Goal: Task Accomplishment & Management: Manage account settings

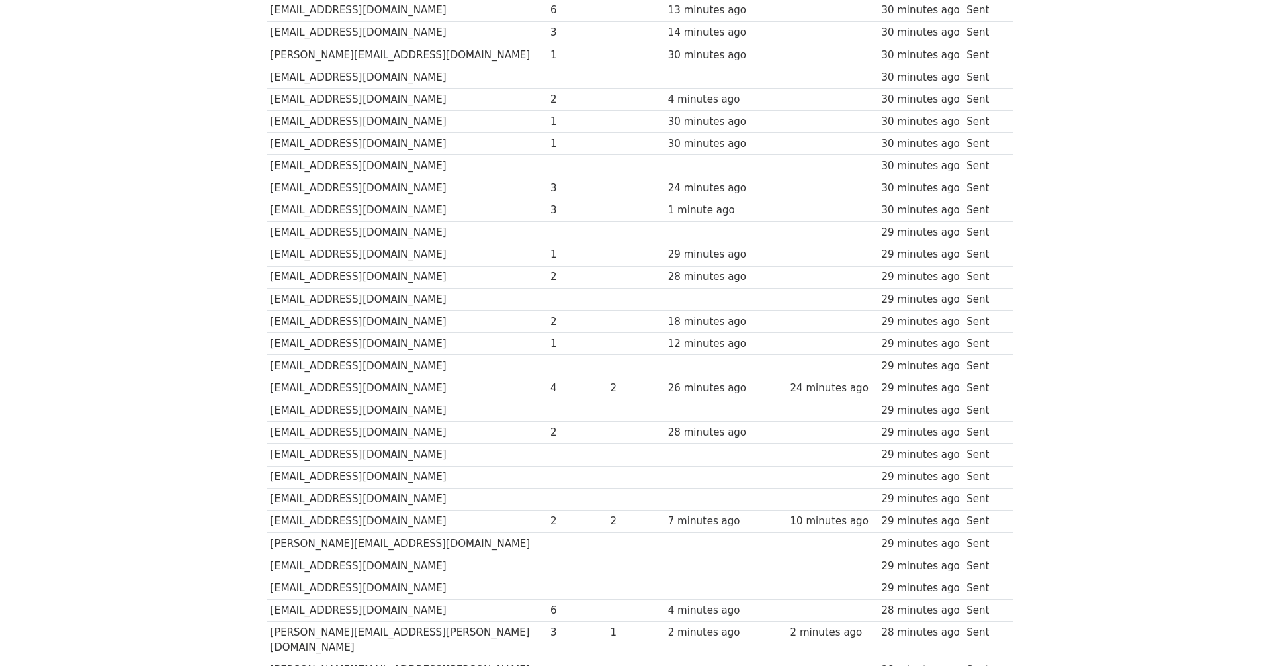
scroll to position [806, 0]
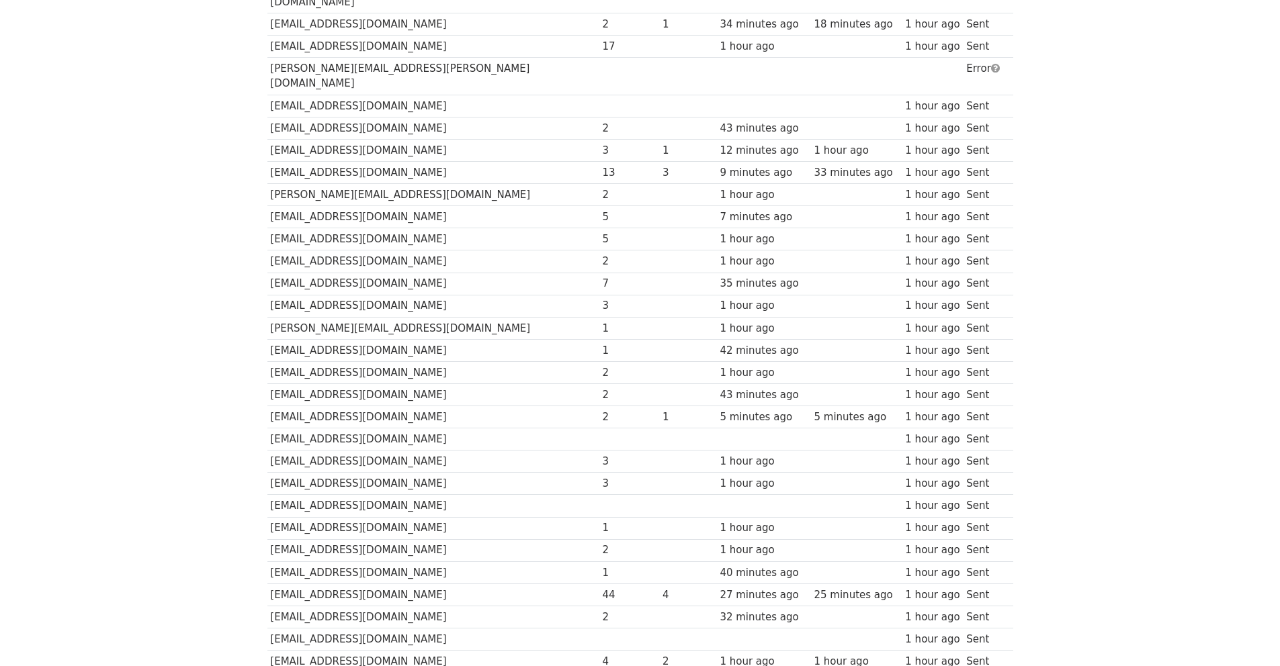
scroll to position [537, 0]
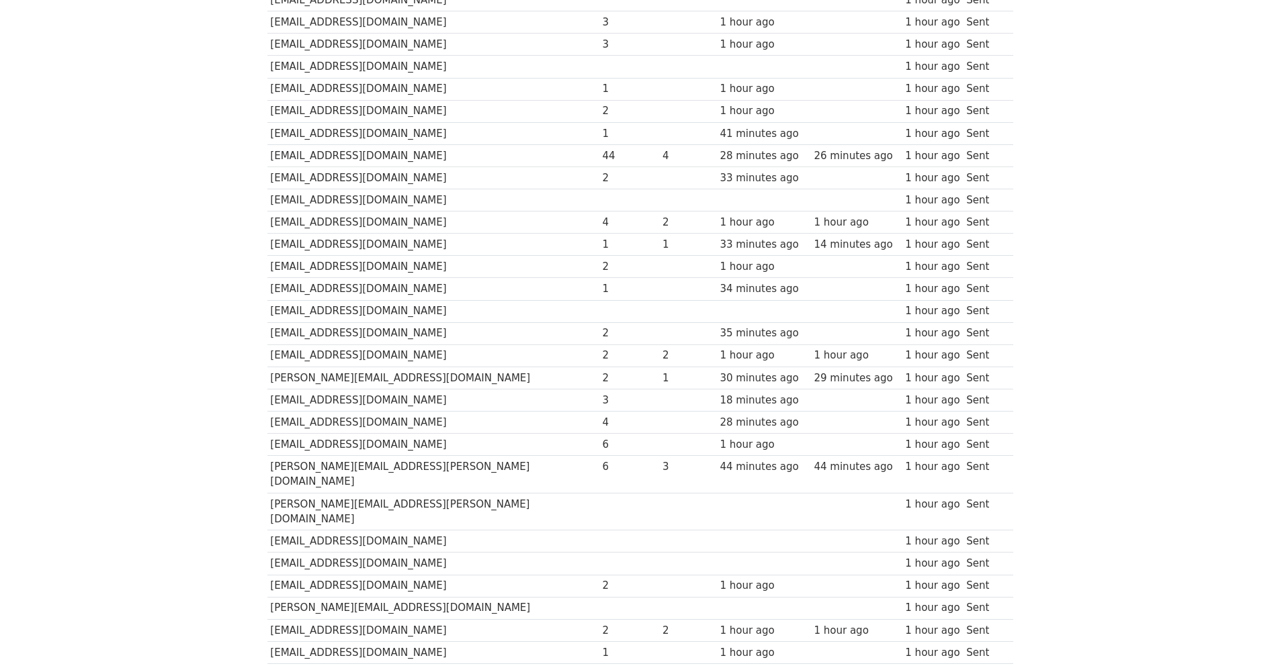
scroll to position [1003, 0]
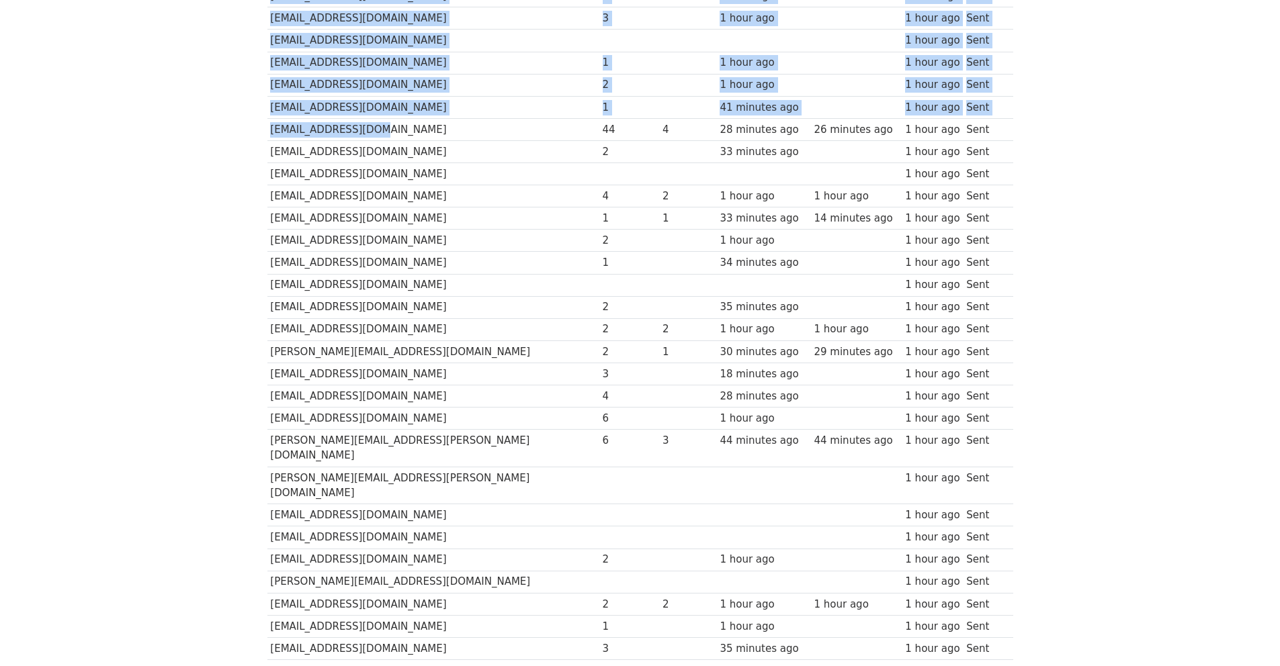
drag, startPoint x: 258, startPoint y: 91, endPoint x: 377, endPoint y: 98, distance: 119.1
click at [377, 118] on td "[EMAIL_ADDRESS][DOMAIN_NAME]" at bounding box center [433, 129] width 332 height 22
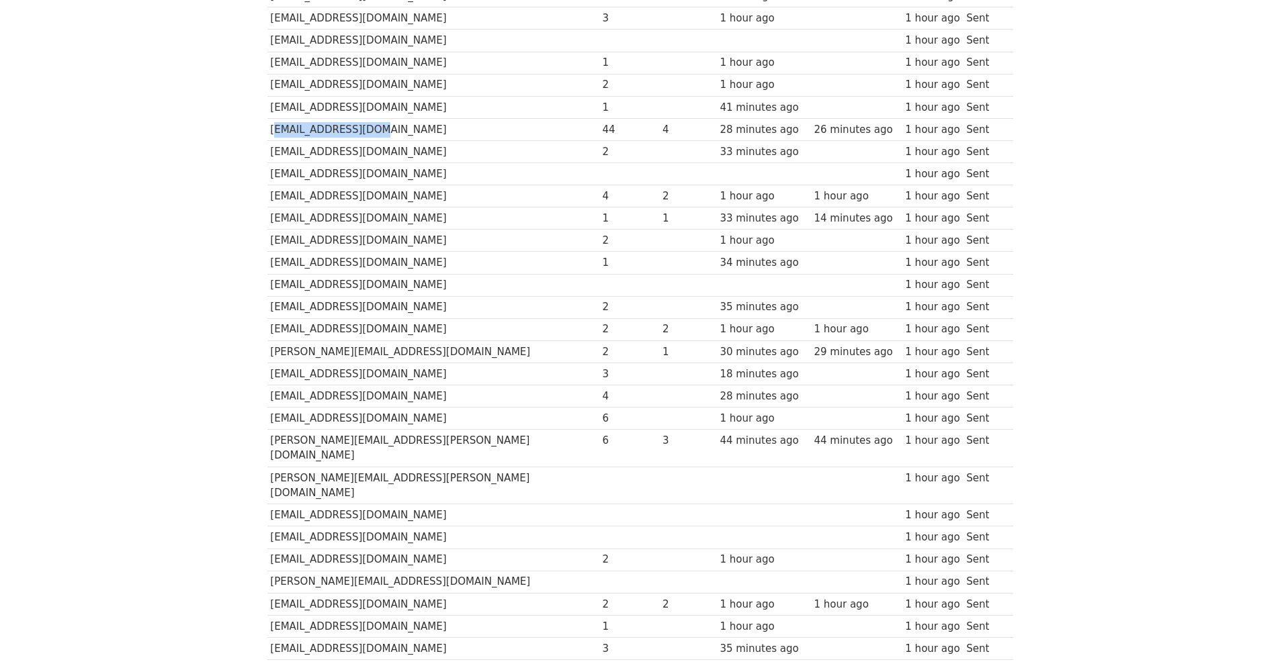
drag, startPoint x: 341, startPoint y: 97, endPoint x: 270, endPoint y: 97, distance: 71.2
click at [270, 118] on td "[EMAIL_ADDRESS][DOMAIN_NAME]" at bounding box center [433, 129] width 332 height 22
copy td "[EMAIL_ADDRESS][DOMAIN_NAME]"
click at [476, 208] on td "[EMAIL_ADDRESS][DOMAIN_NAME]" at bounding box center [433, 219] width 332 height 22
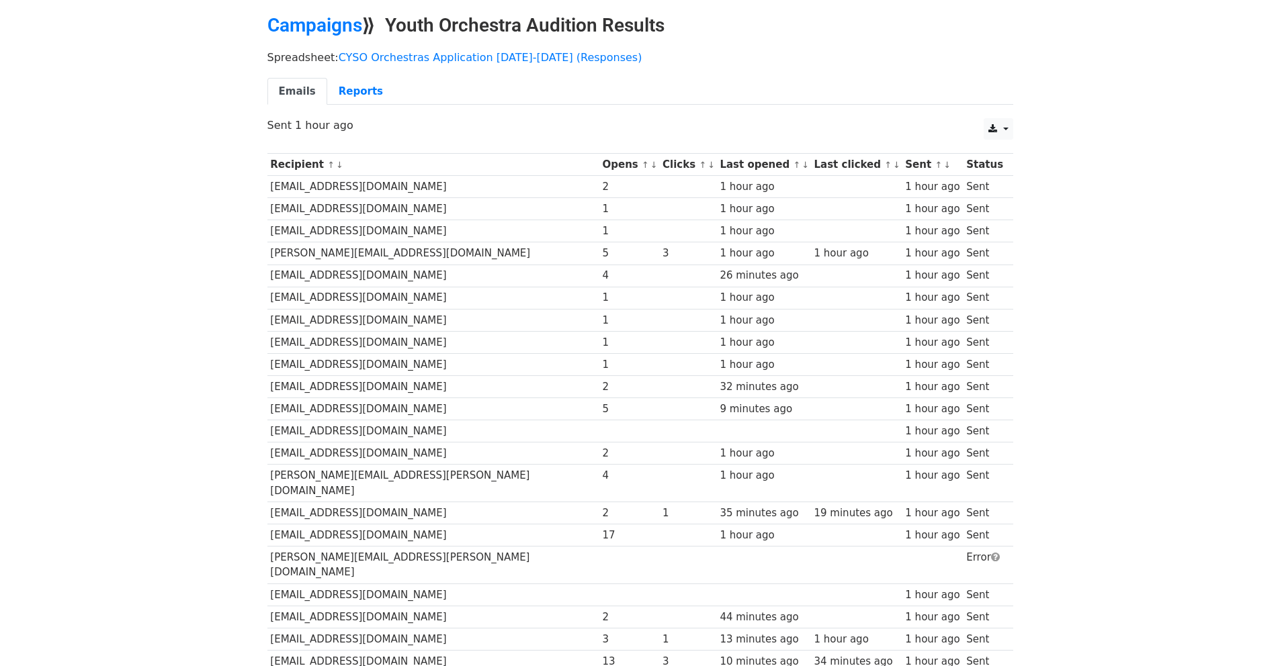
scroll to position [0, 0]
